Goal: Use online tool/utility: Utilize a website feature to perform a specific function

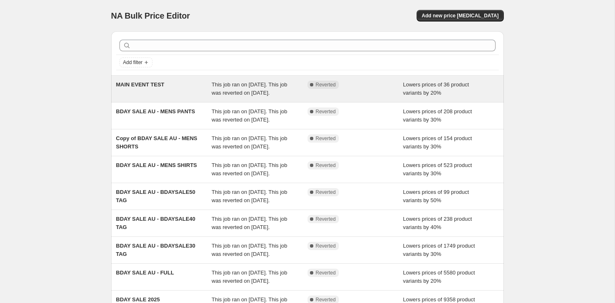
click at [200, 92] on div "MAIN EVENT TEST" at bounding box center [164, 89] width 96 height 17
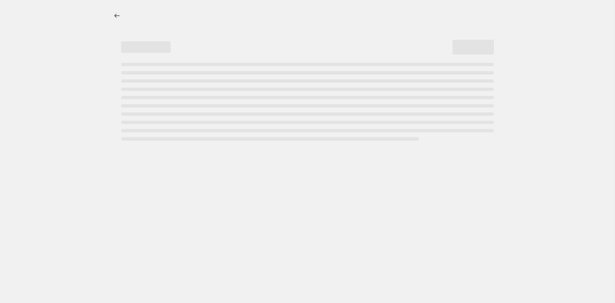
select select "percentage"
select select "product_status"
select select "tag"
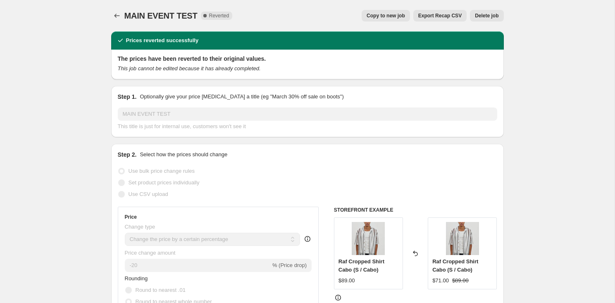
click at [370, 18] on span "Copy to new job" at bounding box center [385, 15] width 38 height 7
select select "percentage"
select select "product_status"
select select "tag"
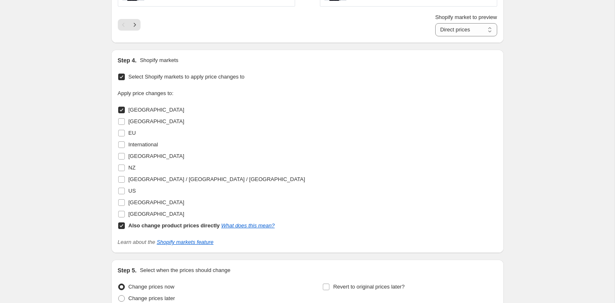
scroll to position [815, 0]
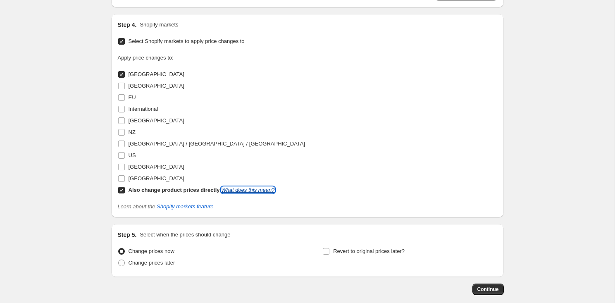
click at [240, 189] on link "What does this mean?" at bounding box center [247, 190] width 53 height 6
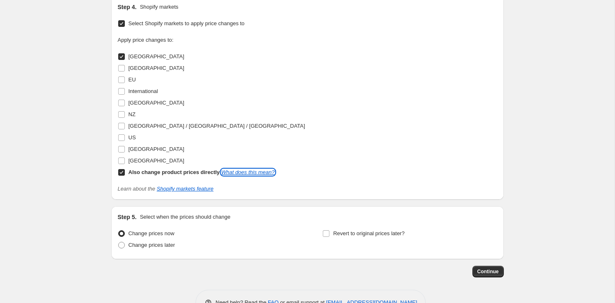
scroll to position [836, 0]
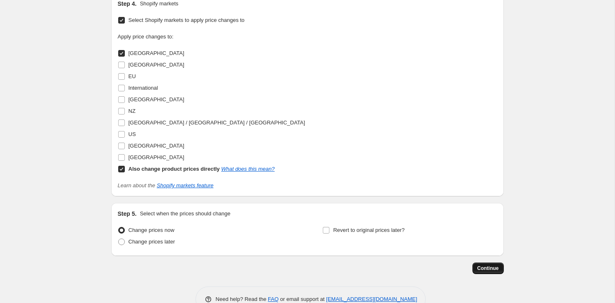
click at [484, 265] on span "Continue" at bounding box center [487, 268] width 21 height 7
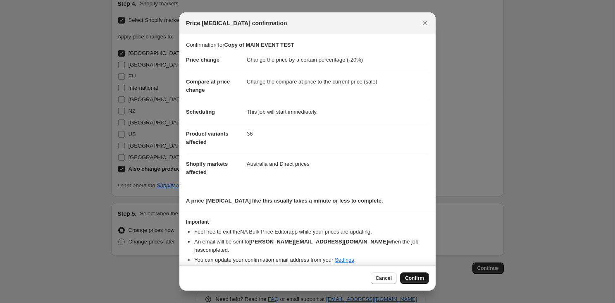
click at [409, 275] on span "Confirm" at bounding box center [414, 278] width 19 height 7
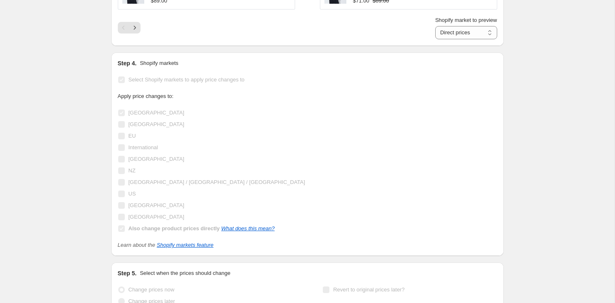
scroll to position [858, 0]
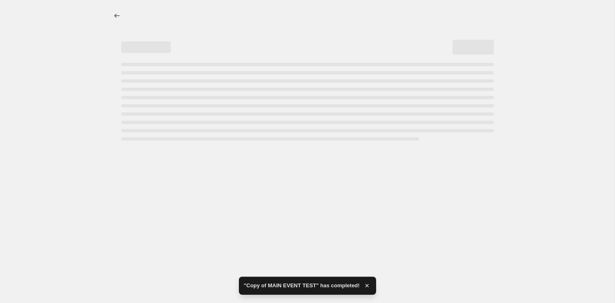
select select "percentage"
select select "product_status"
select select "tag"
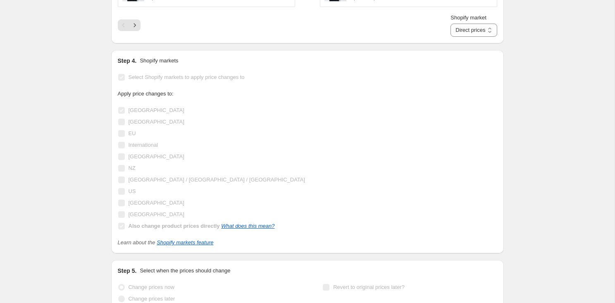
scroll to position [0, 0]
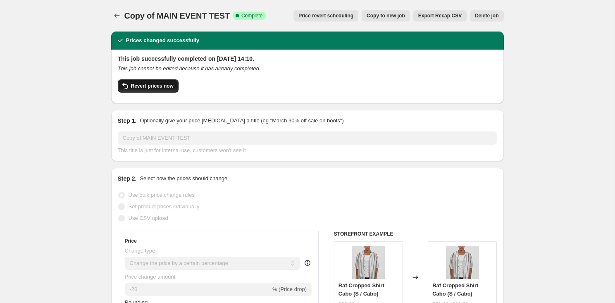
click at [144, 86] on span "Revert prices now" at bounding box center [152, 86] width 43 height 7
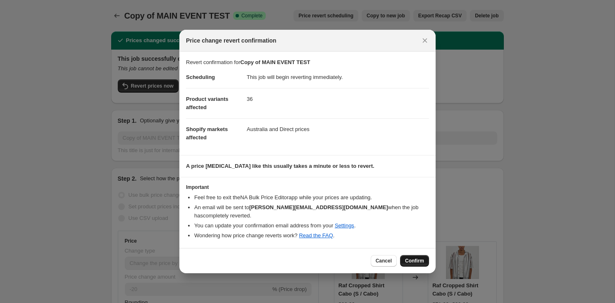
click at [420, 257] on span "Confirm" at bounding box center [414, 260] width 19 height 7
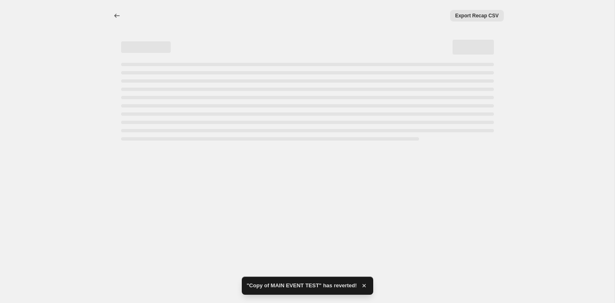
select select "percentage"
select select "product_status"
select select "tag"
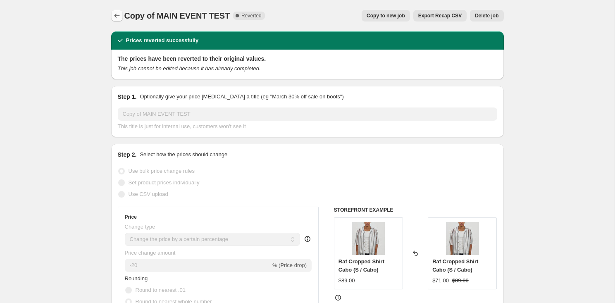
click at [119, 14] on icon "Price change jobs" at bounding box center [117, 16] width 8 height 8
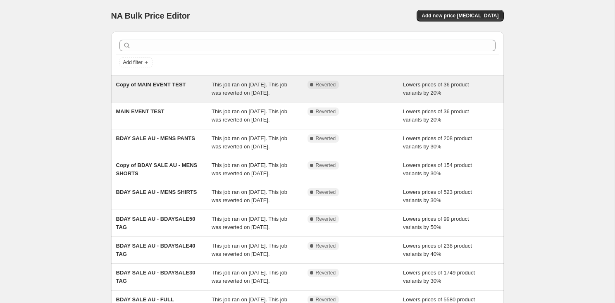
click at [164, 86] on span "Copy of MAIN EVENT TEST" at bounding box center [151, 84] width 70 height 6
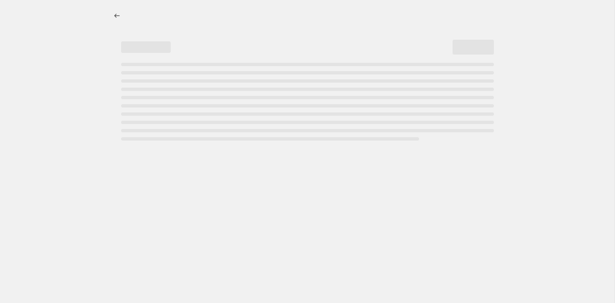
select select "percentage"
select select "product_status"
select select "tag"
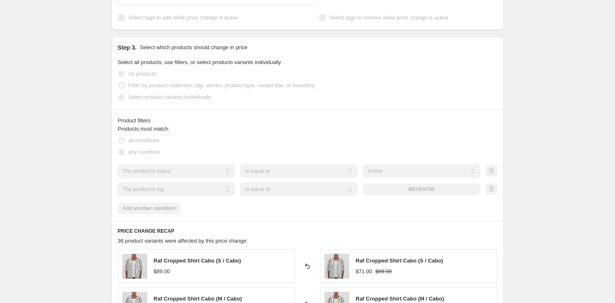
scroll to position [324, 0]
